Goal: Find specific page/section: Find specific page/section

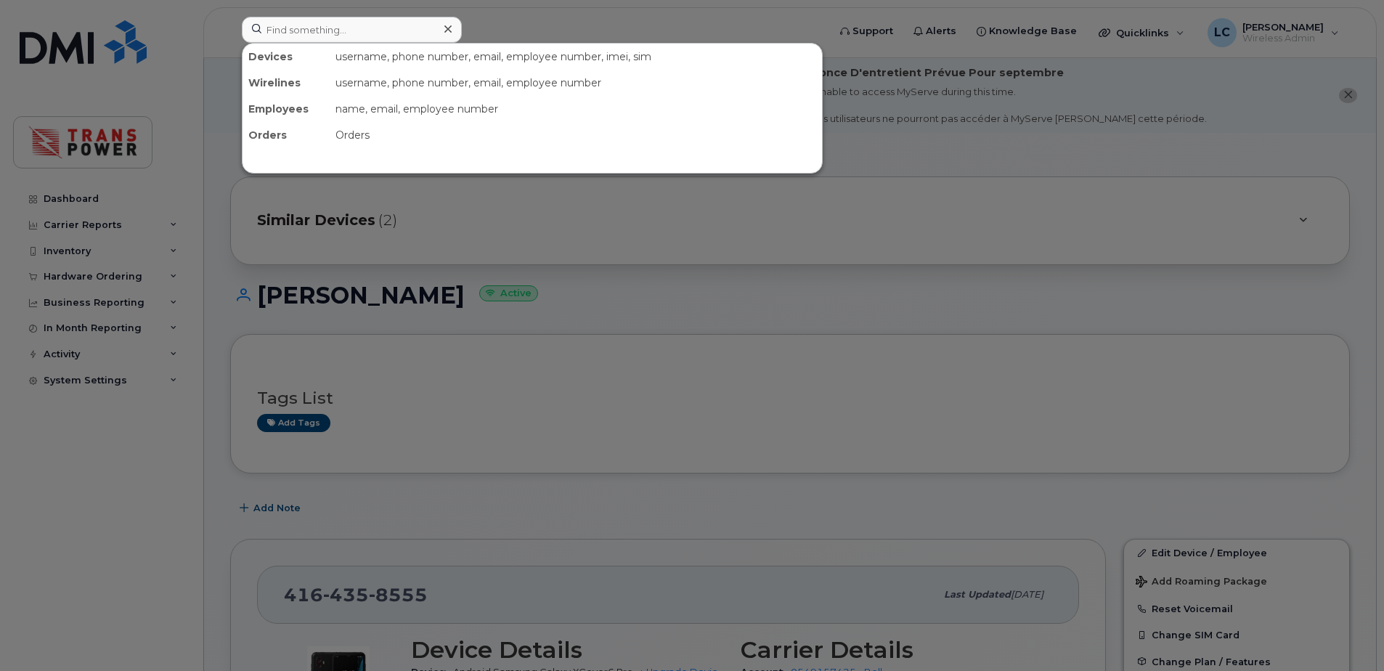
scroll to position [431, 0]
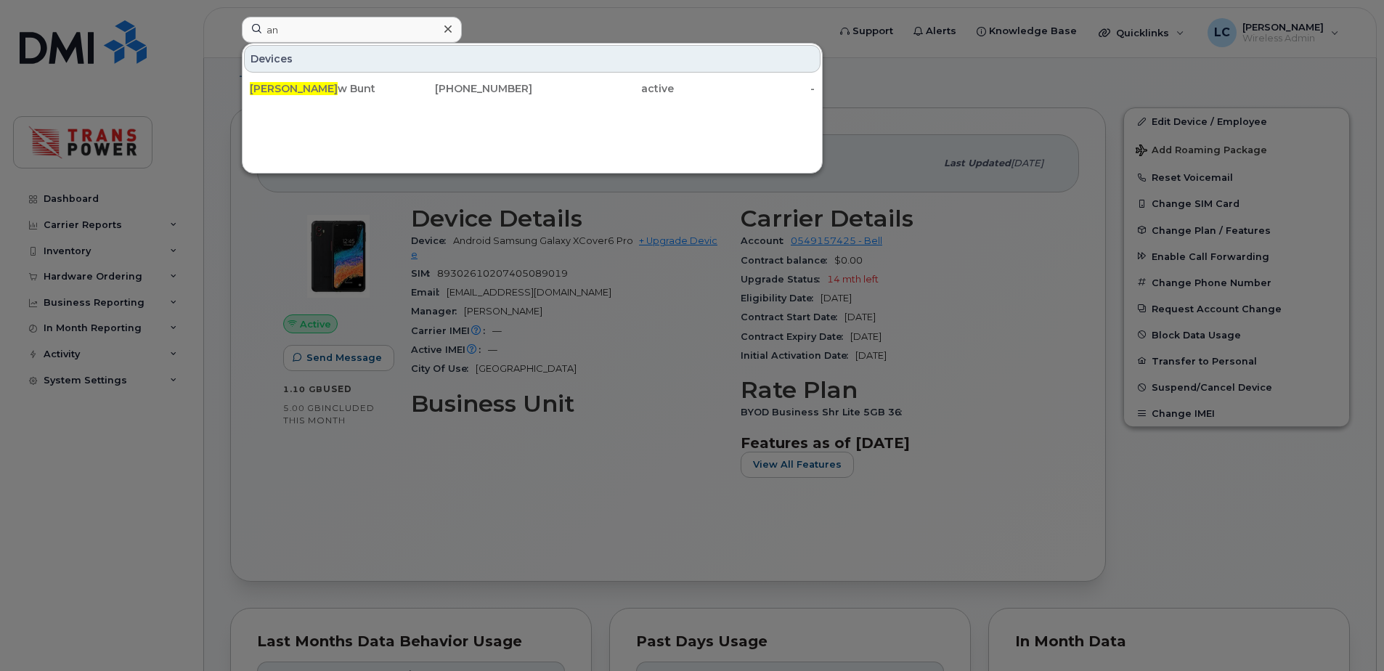
type input "a"
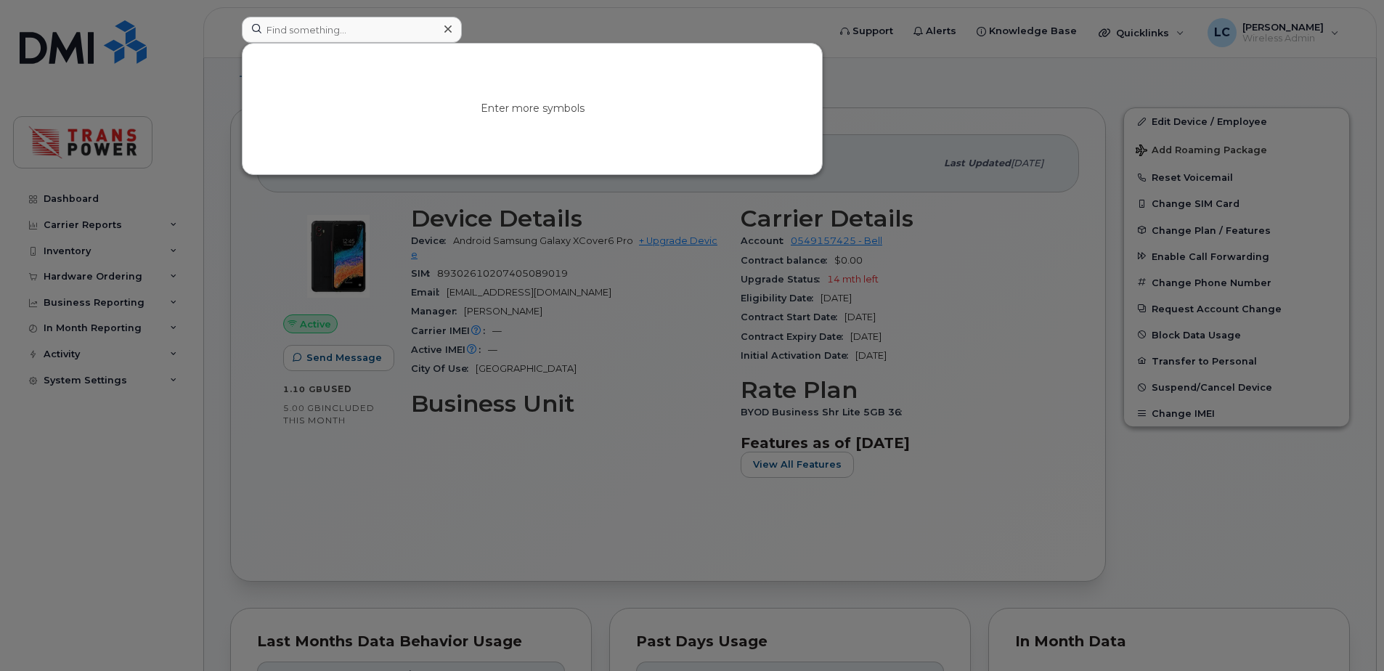
click at [381, 454] on div at bounding box center [692, 335] width 1384 height 671
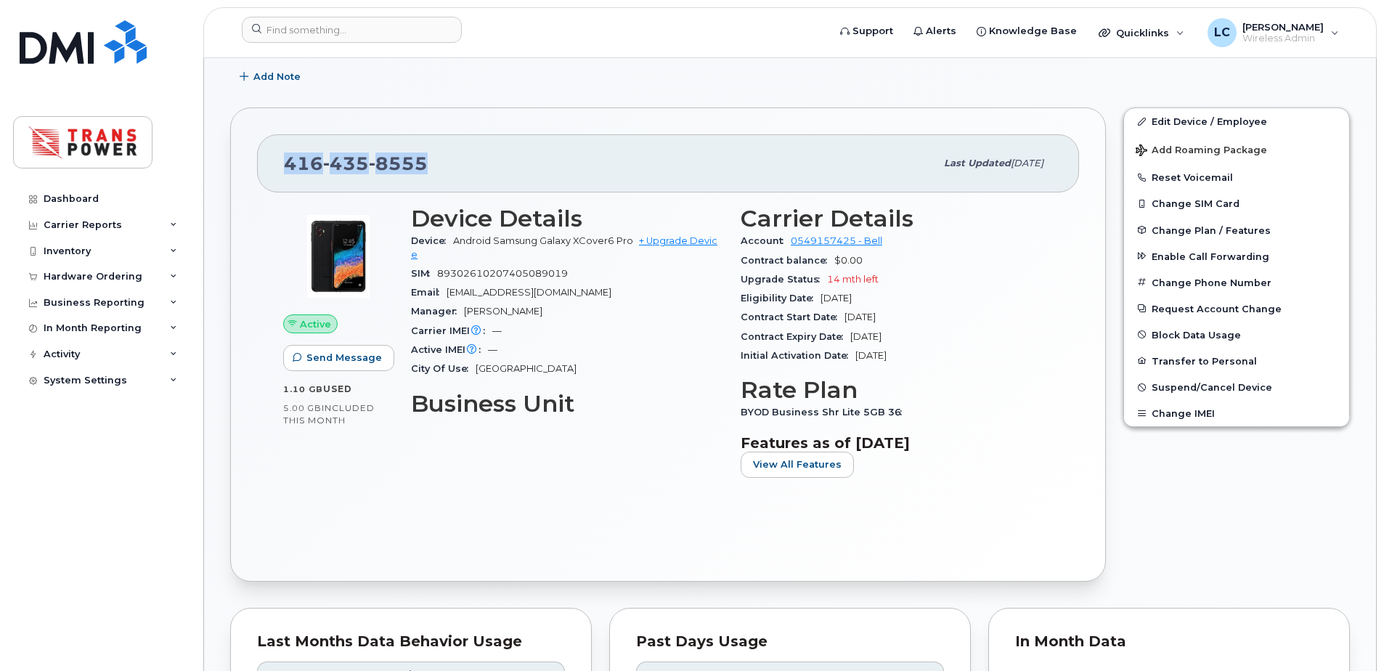
drag, startPoint x: 457, startPoint y: 175, endPoint x: 237, endPoint y: 158, distance: 220.7
click at [237, 158] on div "416 435 8555 Last updated Apr 04, 2025 Active Send Message 1.10 GB  used 5.00 G…" at bounding box center [668, 344] width 876 height 474
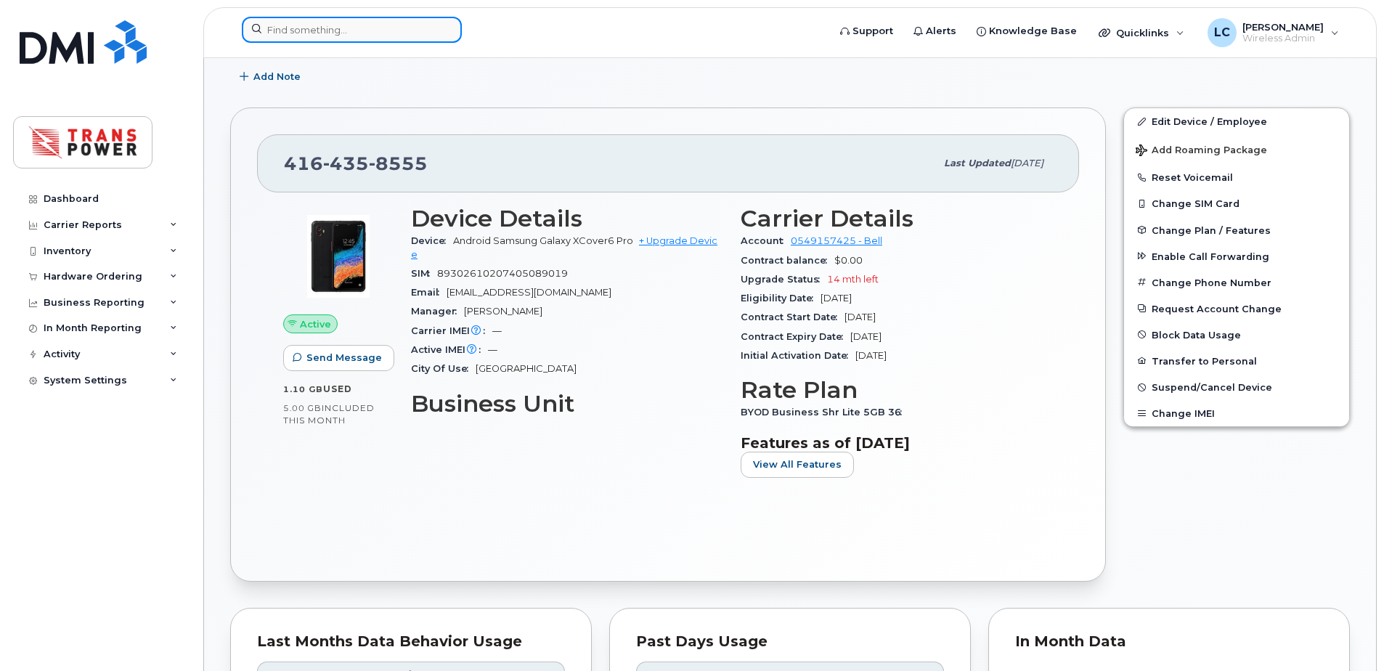
drag, startPoint x: 237, startPoint y: 158, endPoint x: 354, endPoint y: 33, distance: 170.0
click at [354, 33] on input at bounding box center [352, 30] width 220 height 26
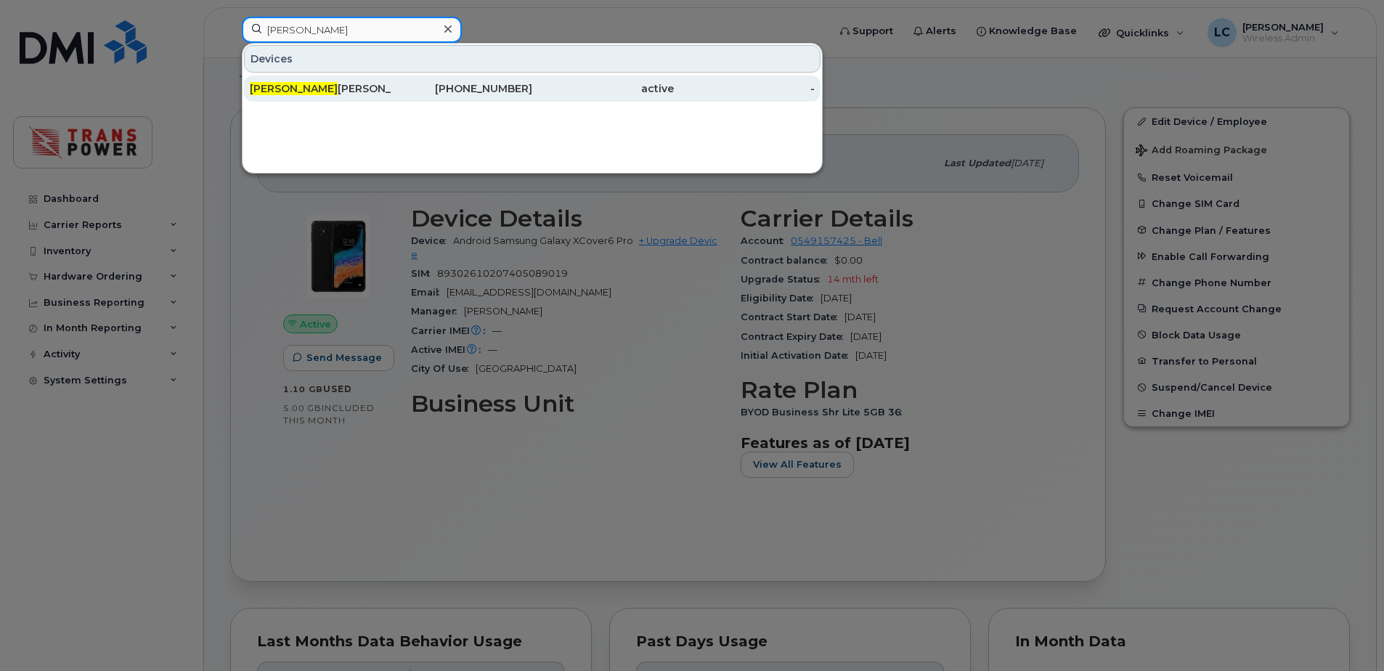
type input "liam"
click at [307, 89] on div "Liam Crichton" at bounding box center [321, 88] width 142 height 15
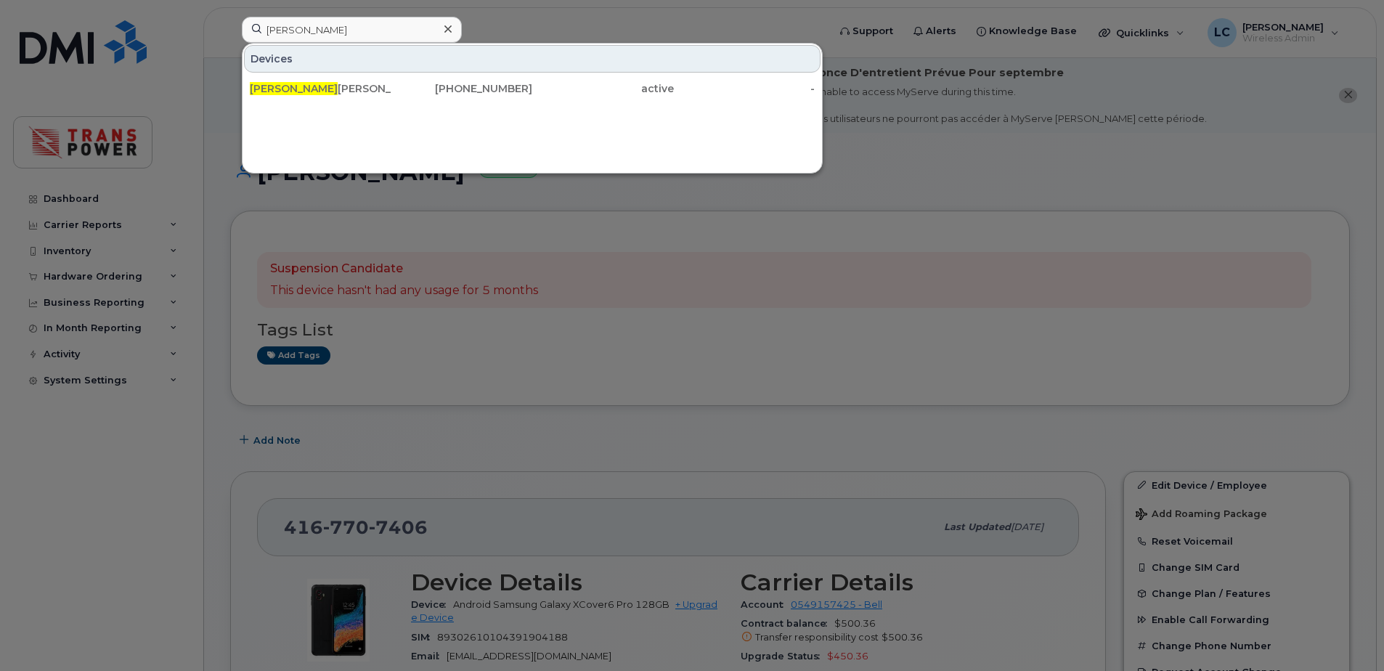
type input "[PERSON_NAME]"
click at [560, 17] on div at bounding box center [692, 335] width 1384 height 671
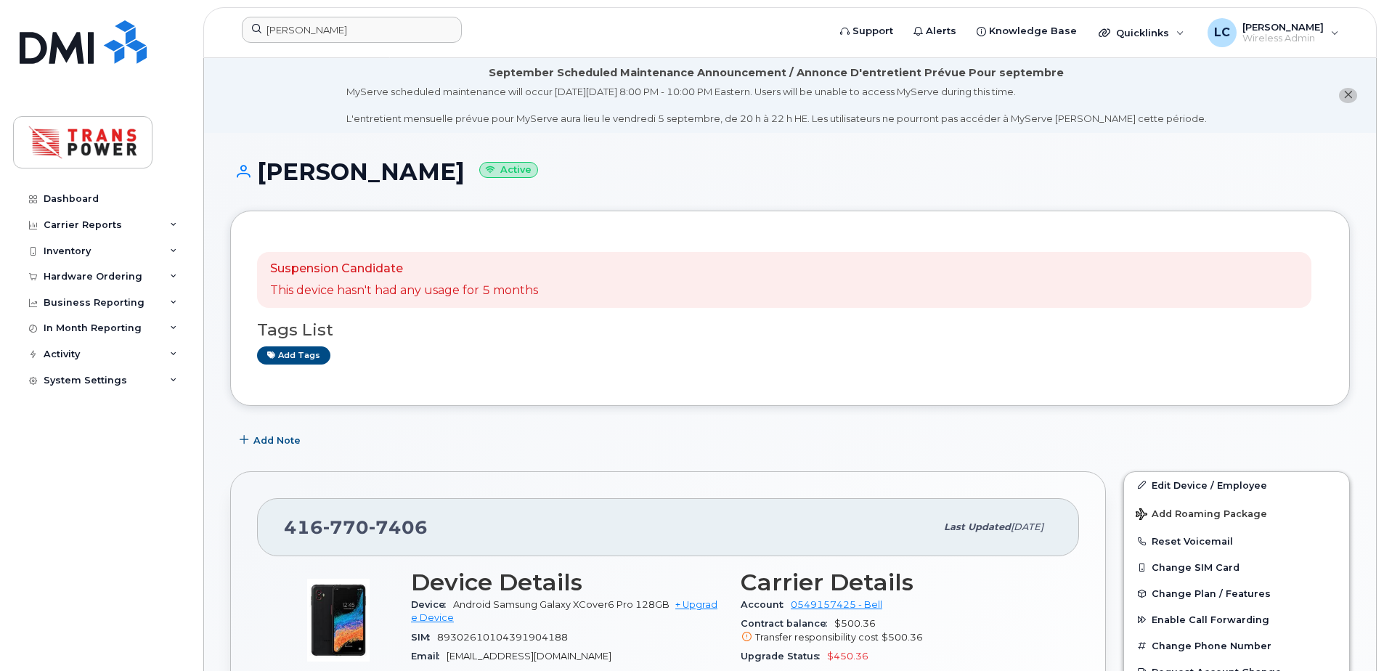
click at [126, 488] on div "Dashboard Carrier Reports Monthly Billing Data Daily Data Pooling Data Behavior…" at bounding box center [102, 417] width 179 height 463
click at [714, 534] on div "416 770 7406" at bounding box center [609, 527] width 651 height 30
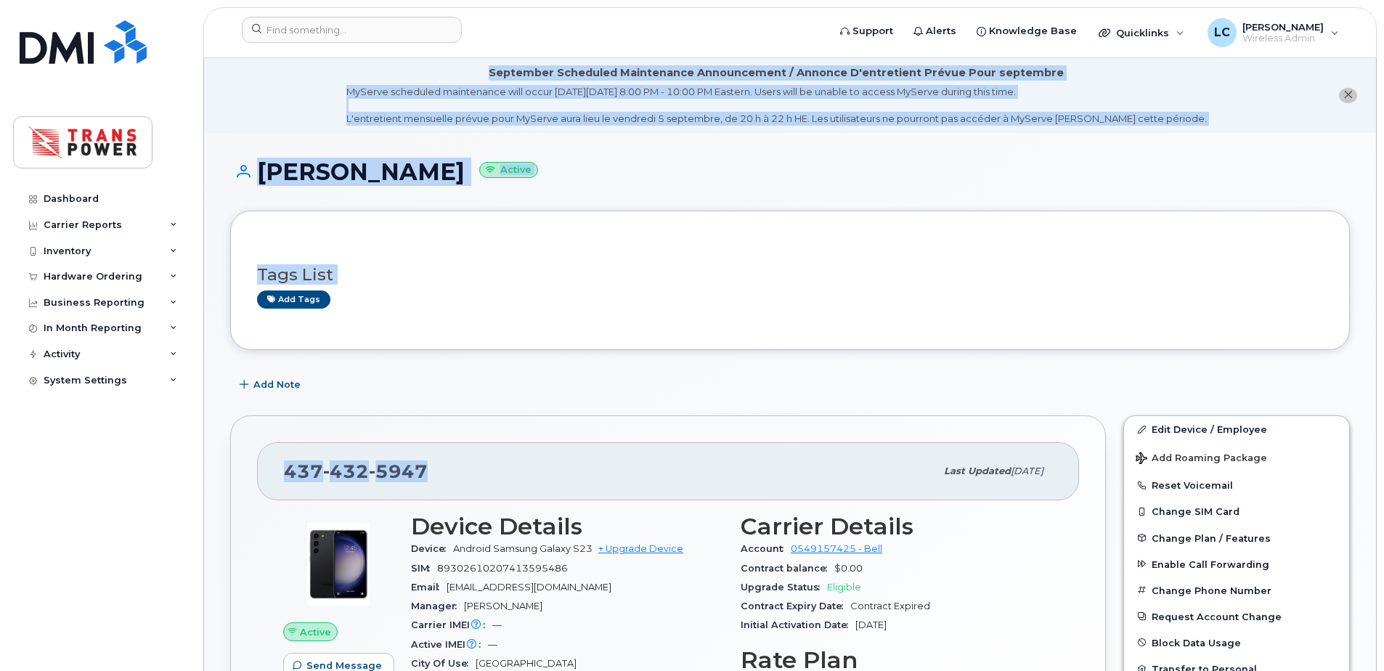
drag, startPoint x: 428, startPoint y: 470, endPoint x: 163, endPoint y: 469, distance: 265.0
click at [353, 468] on span "432" at bounding box center [346, 471] width 46 height 22
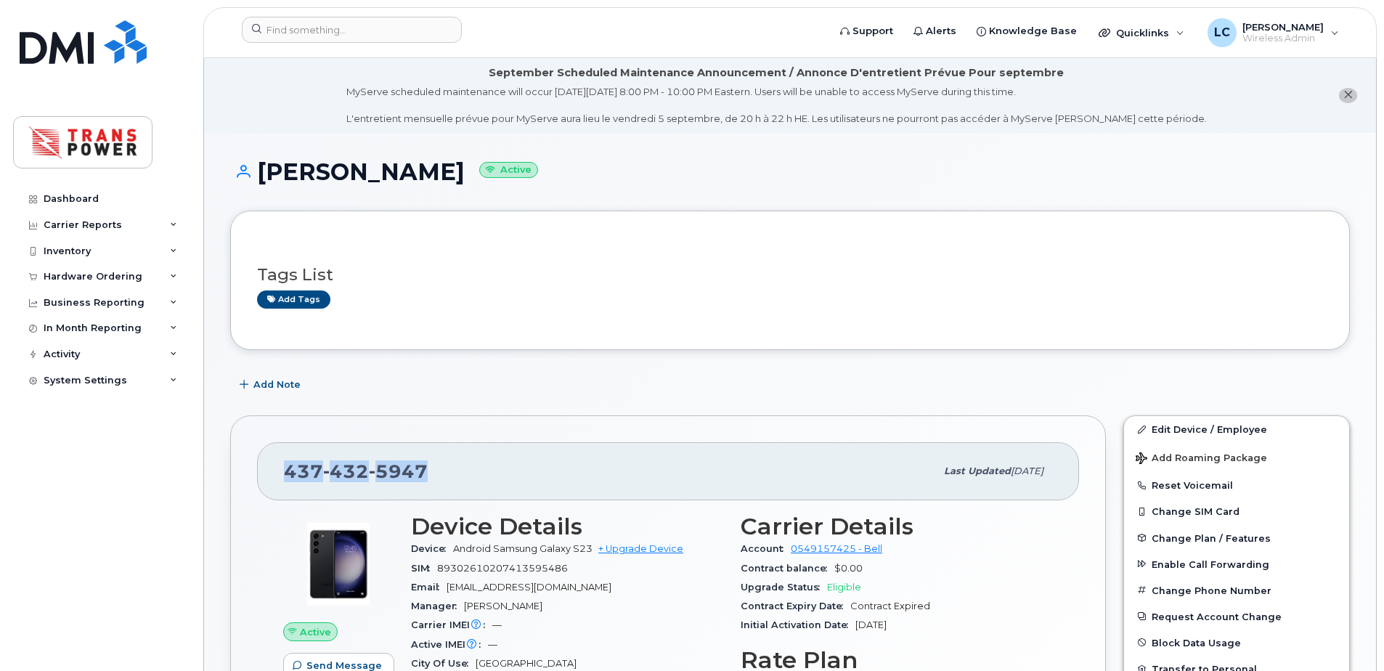
click at [354, 469] on span "432" at bounding box center [346, 471] width 46 height 22
